Goal: Information Seeking & Learning: Check status

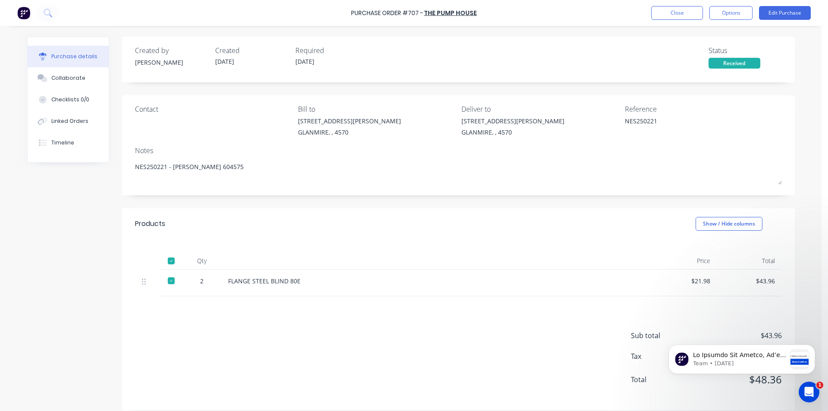
scroll to position [8, 0]
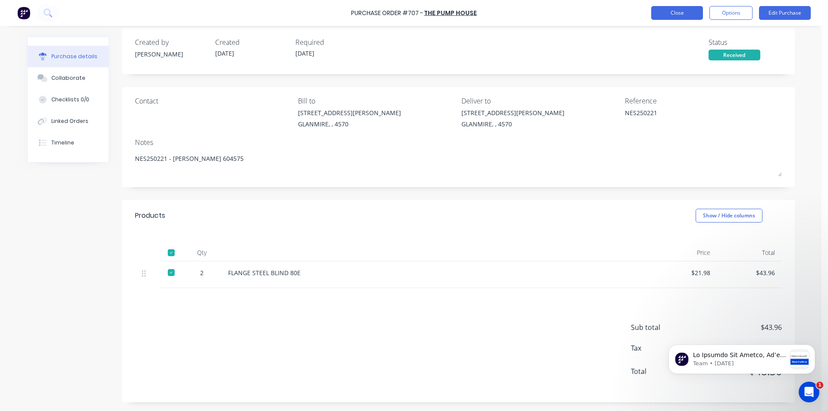
click at [681, 15] on button "Close" at bounding box center [677, 13] width 52 height 14
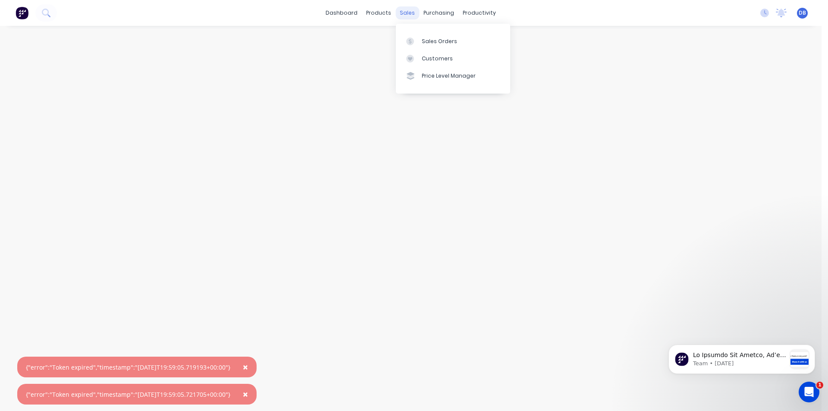
click at [401, 11] on div "sales" at bounding box center [408, 12] width 24 height 13
click at [416, 41] on div at bounding box center [412, 42] width 13 height 8
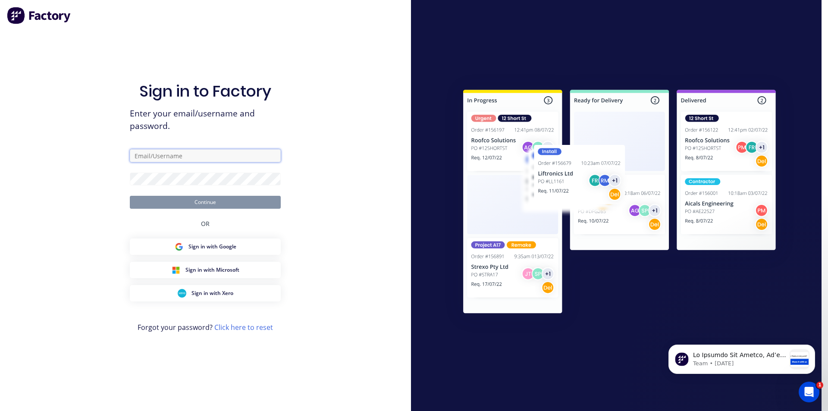
type input "[PERSON_NAME][EMAIL_ADDRESS][DOMAIN_NAME]"
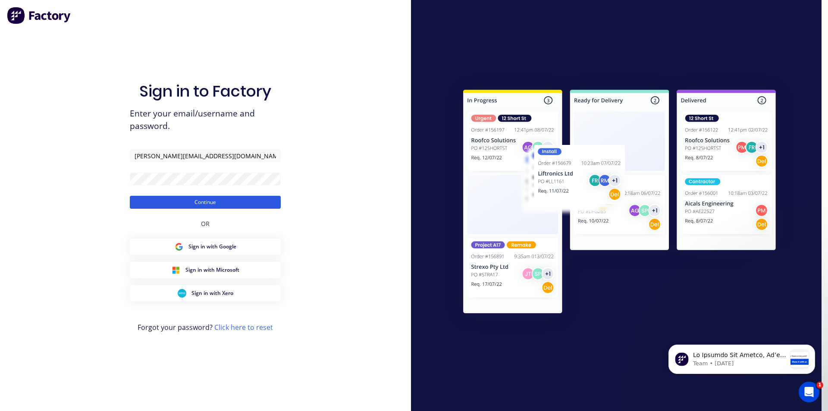
click at [218, 206] on button "Continue" at bounding box center [205, 202] width 151 height 13
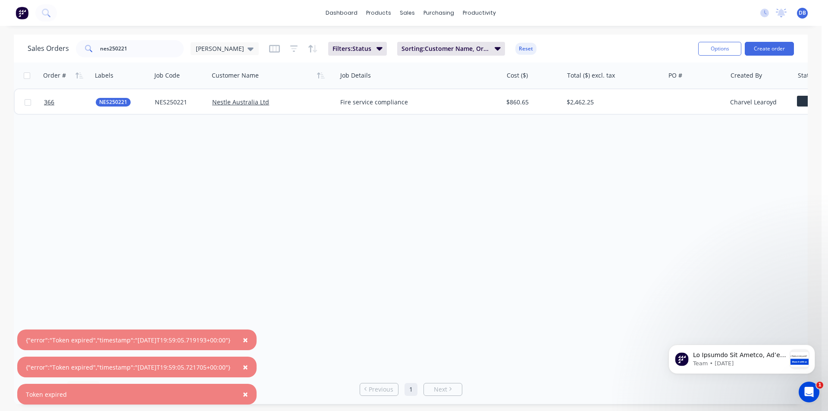
click at [248, 343] on span "×" at bounding box center [245, 340] width 5 height 12
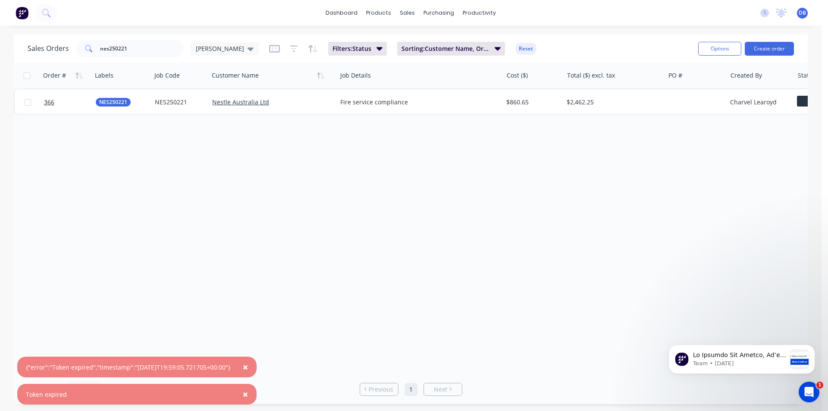
click at [248, 367] on span "×" at bounding box center [245, 367] width 5 height 12
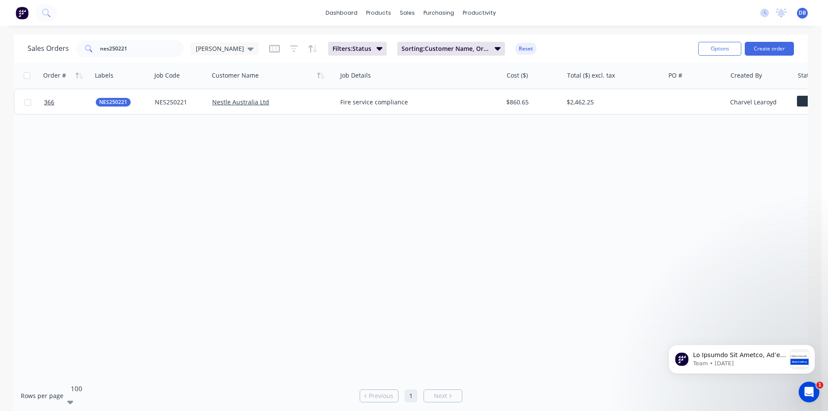
click at [80, 396] on div "100" at bounding box center [131, 388] width 129 height 14
click at [195, 396] on div "Rows per page option 100, selected. 5 results available. Use Up and Down to cho…" at bounding box center [151, 395] width 260 height 29
drag, startPoint x: 132, startPoint y: 53, endPoint x: 65, endPoint y: 47, distance: 67.1
click at [65, 47] on div "Sales Orders nes250221 [PERSON_NAME]" at bounding box center [143, 48] width 231 height 17
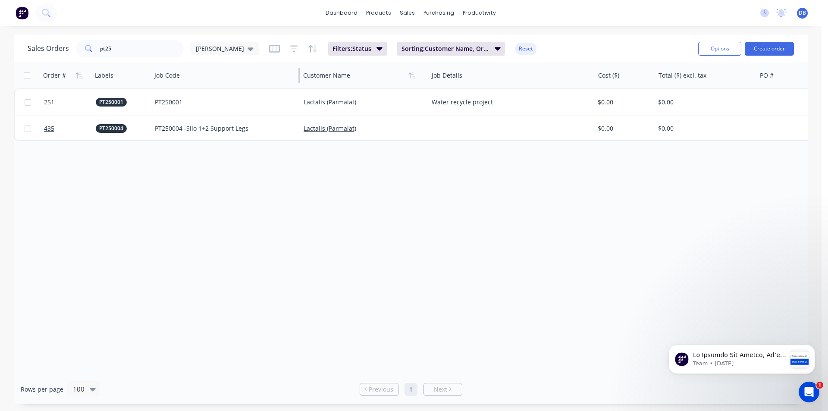
drag, startPoint x: 207, startPoint y: 77, endPoint x: 299, endPoint y: 88, distance: 92.0
click at [299, 88] on div "Job Code" at bounding box center [225, 76] width 149 height 26
click at [268, 195] on div "Order # Labels Job Code Customer Name Job Details Cost ($) Total ($) excl. tax …" at bounding box center [411, 219] width 794 height 312
click at [53, 13] on button at bounding box center [46, 12] width 22 height 17
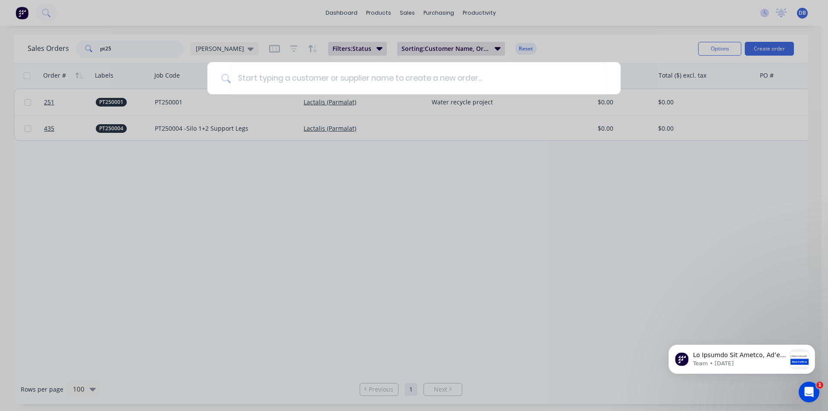
click at [161, 16] on div at bounding box center [414, 205] width 828 height 411
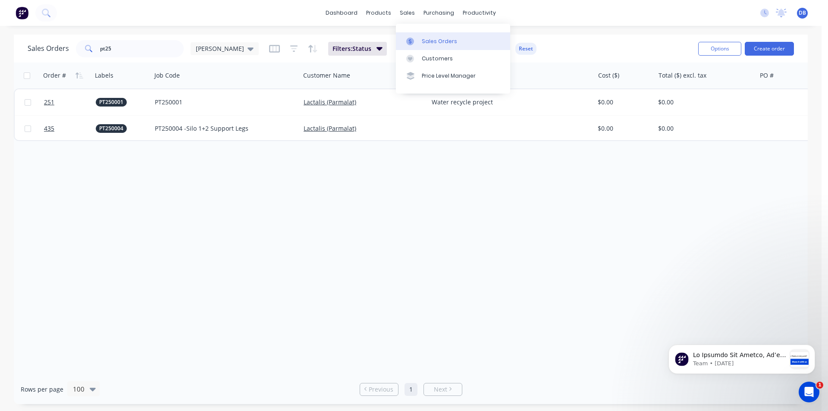
click at [409, 36] on link "Sales Orders" at bounding box center [453, 40] width 114 height 17
click at [426, 40] on div "Sales Orders" at bounding box center [439, 42] width 35 height 8
click at [437, 41] on div "Sales Orders" at bounding box center [439, 42] width 35 height 8
click at [427, 43] on div "Sales Orders" at bounding box center [439, 42] width 35 height 8
click at [119, 49] on input "pt25" at bounding box center [142, 48] width 84 height 17
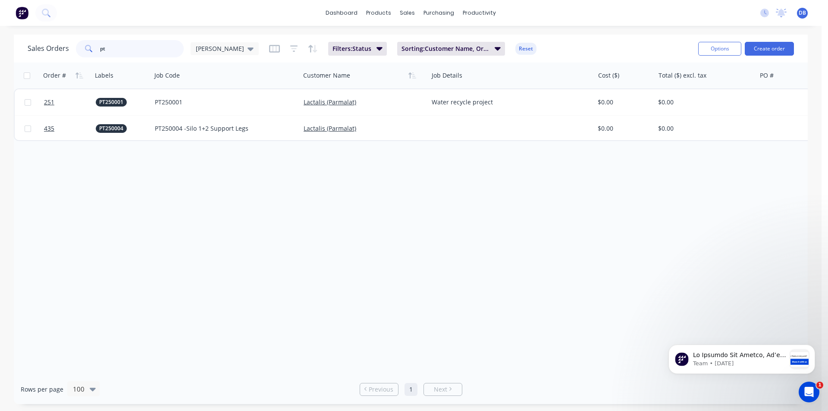
type input "p"
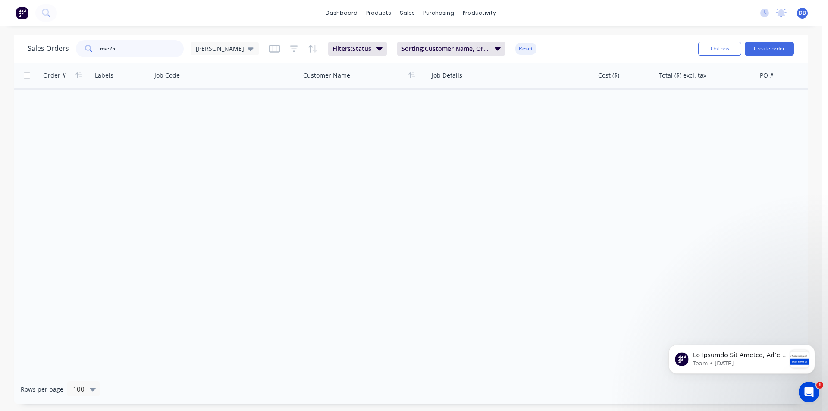
type input "nse25"
drag, startPoint x: 141, startPoint y: 52, endPoint x: 40, endPoint y: 40, distance: 102.1
click at [42, 40] on div "Sales Orders nse25 [PERSON_NAME]" at bounding box center [143, 48] width 231 height 17
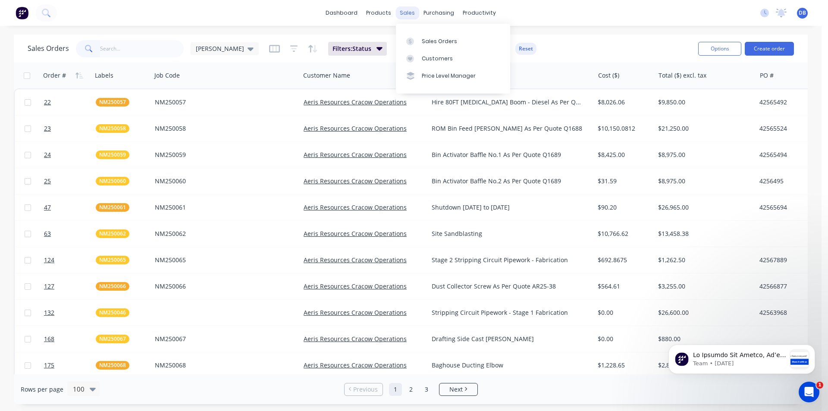
click at [409, 14] on div "sales" at bounding box center [408, 12] width 24 height 13
click at [432, 43] on div "Sales Orders" at bounding box center [439, 42] width 35 height 8
click at [114, 53] on input "text" at bounding box center [142, 48] width 84 height 17
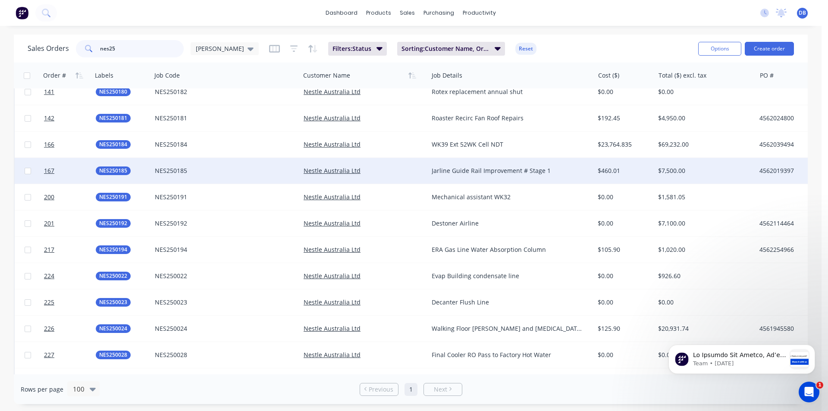
scroll to position [416, 0]
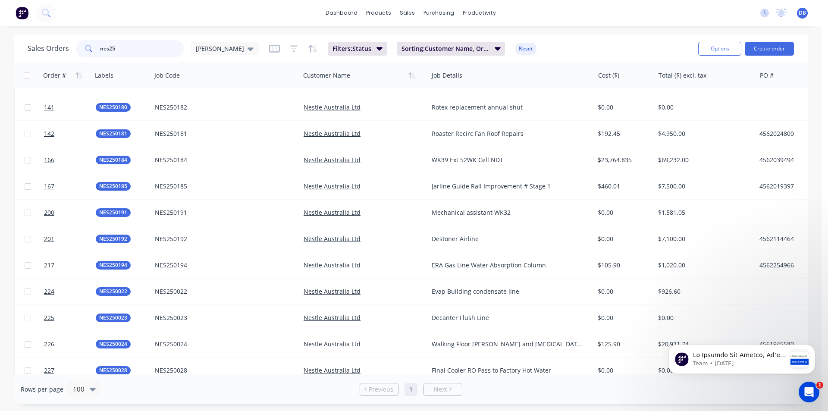
type input "nes25"
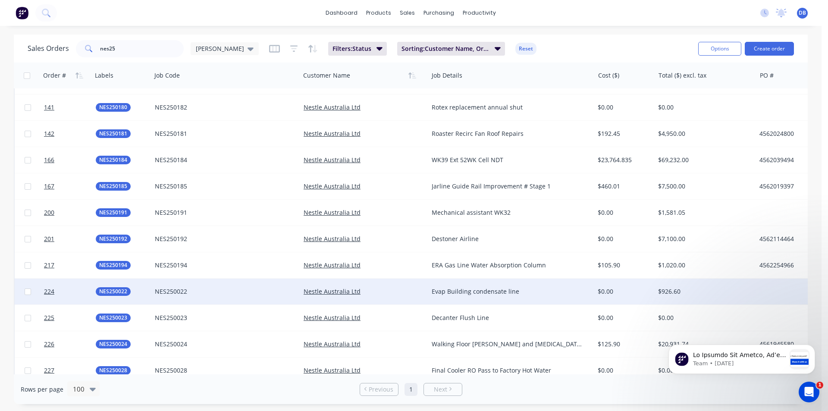
scroll to position [588, 0]
